Goal: Information Seeking & Learning: Learn about a topic

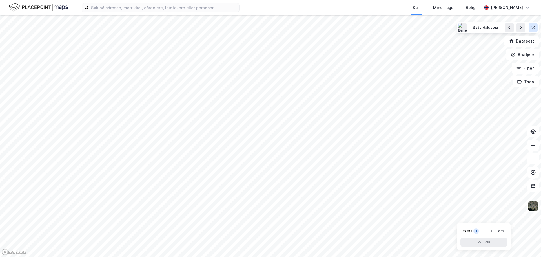
click at [532, 28] on icon at bounding box center [533, 27] width 5 height 5
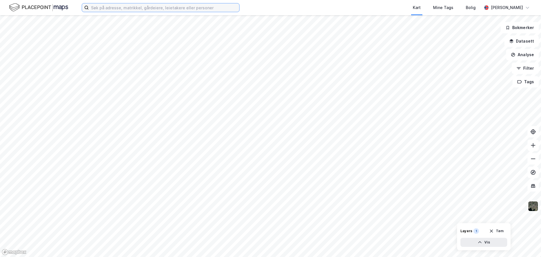
click at [101, 9] on input at bounding box center [164, 7] width 150 height 8
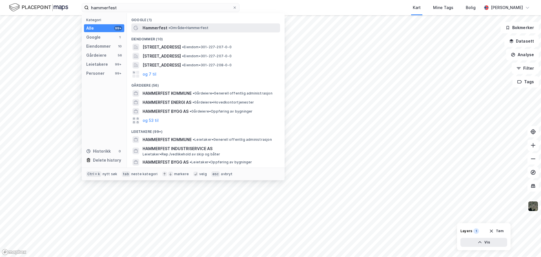
click at [163, 28] on span "Hammerfest" at bounding box center [155, 28] width 25 height 7
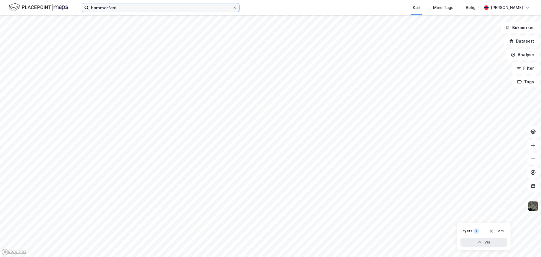
click at [134, 5] on input "hammerfest" at bounding box center [161, 7] width 144 height 8
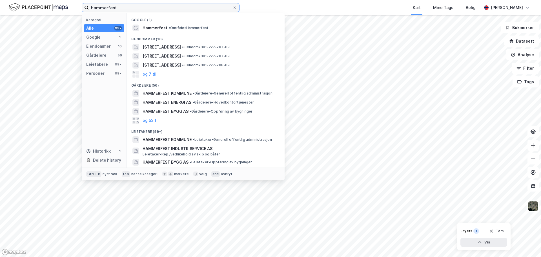
drag, startPoint x: 134, startPoint y: 5, endPoint x: 83, endPoint y: 1, distance: 51.4
click at [83, 1] on div "hammerfest Kategori Alle 99+ Google 1 Eiendommer 10 Gårdeiere 56 Leietakere 99+…" at bounding box center [270, 7] width 541 height 15
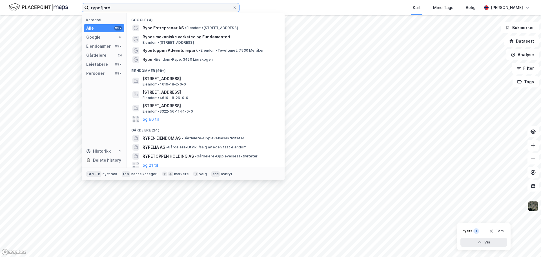
type input "rypefjord"
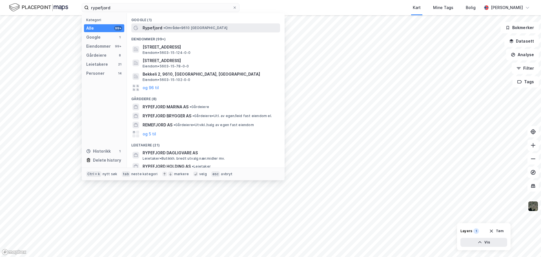
click at [163, 27] on span "•" at bounding box center [164, 28] width 2 height 4
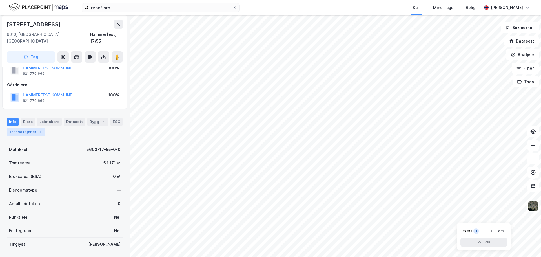
scroll to position [50, 0]
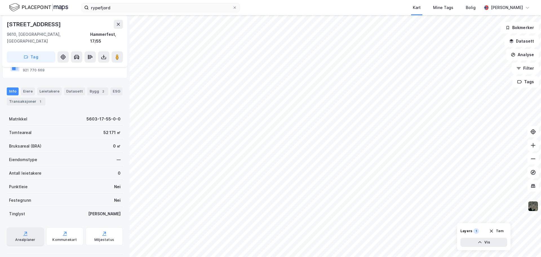
click at [23, 237] on div "Arealplaner" at bounding box center [25, 239] width 20 height 5
click at [528, 54] on button "Analyse" at bounding box center [522, 54] width 33 height 11
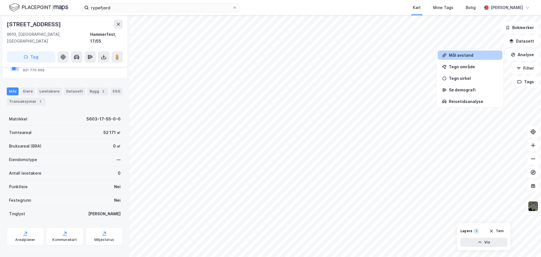
click at [468, 56] on div "Mål avstand" at bounding box center [473, 55] width 49 height 5
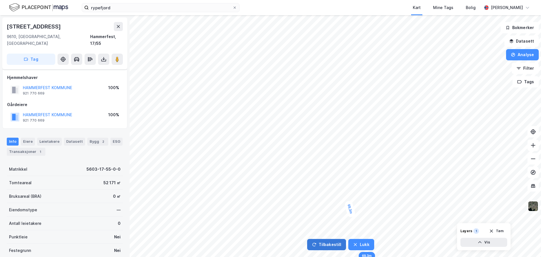
click at [332, 239] on button "Tilbakestill" at bounding box center [326, 244] width 39 height 11
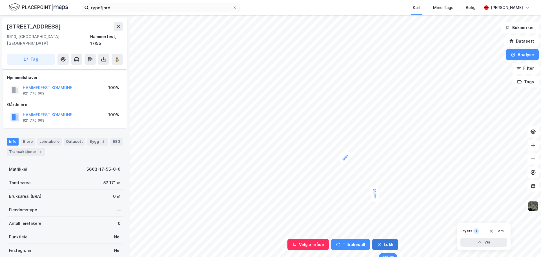
click at [385, 245] on button "Lukk" at bounding box center [385, 244] width 26 height 11
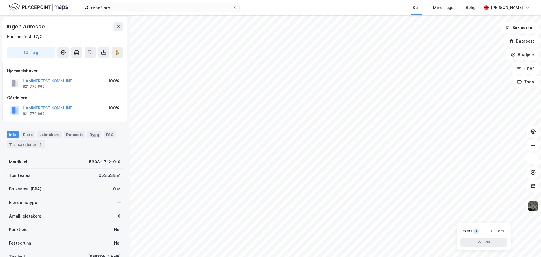
scroll to position [50, 0]
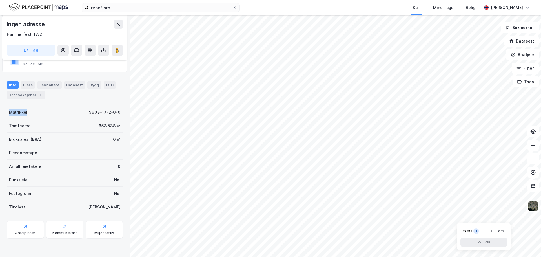
drag, startPoint x: 54, startPoint y: 120, endPoint x: 54, endPoint y: 117, distance: 2.9
click at [54, 117] on div "Info Eiere Leietakere Datasett Bygg ESG Transaksjoner 1 Matrikkel 5603-17-2-0-0…" at bounding box center [65, 162] width 116 height 176
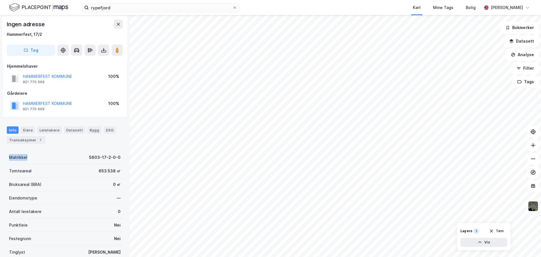
scroll to position [0, 0]
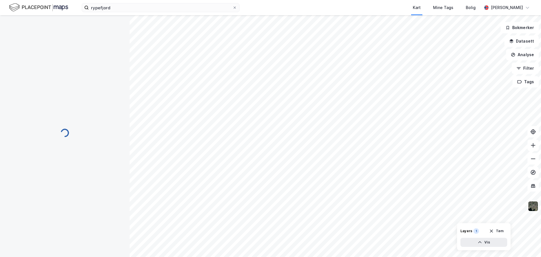
scroll to position [0, 0]
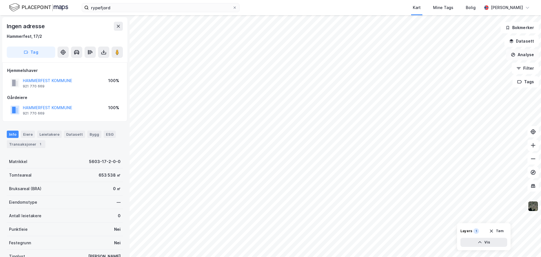
click at [527, 53] on button "Analyse" at bounding box center [522, 54] width 33 height 11
click at [463, 56] on div "Mål avstand" at bounding box center [473, 55] width 49 height 5
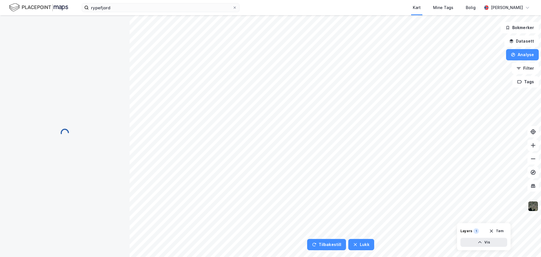
scroll to position [0, 0]
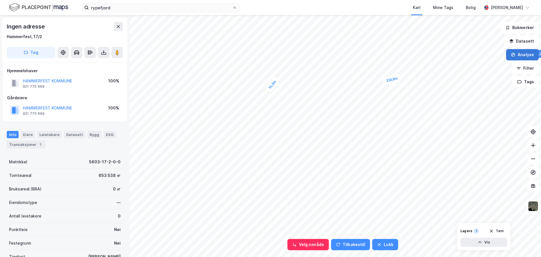
click at [529, 55] on button "Analyse" at bounding box center [522, 54] width 33 height 11
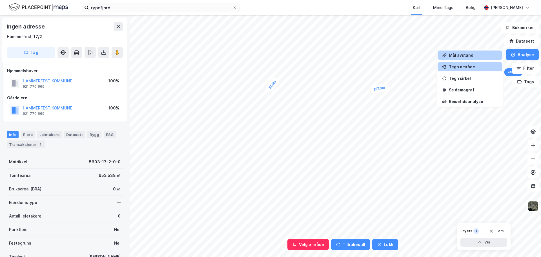
click at [475, 65] on div "Tegn område" at bounding box center [473, 66] width 49 height 5
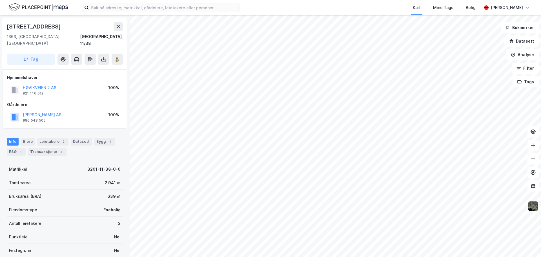
click at [533, 208] on img at bounding box center [533, 206] width 11 height 11
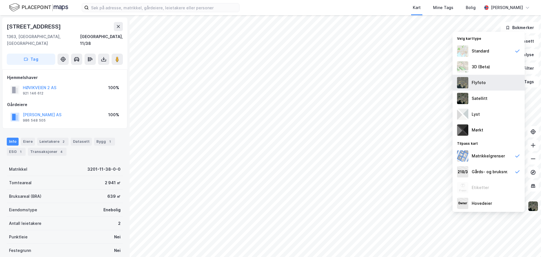
click at [483, 86] on div "Flyfoto" at bounding box center [479, 82] width 14 height 7
